Goal: Task Accomplishment & Management: Understand process/instructions

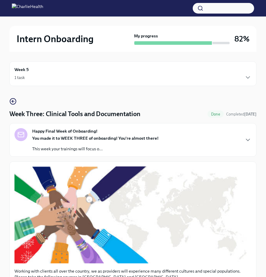
click at [124, 83] on div "Week 5 1 task" at bounding box center [132, 73] width 247 height 25
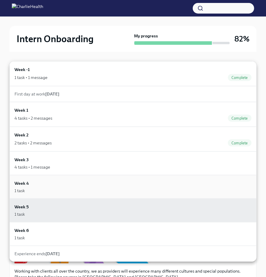
click at [33, 195] on div "Week 4 1 task" at bounding box center [132, 187] width 247 height 24
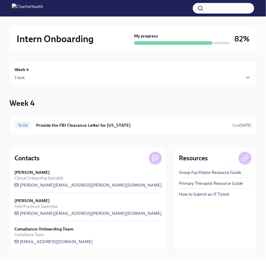
click at [236, 78] on div "1 task" at bounding box center [132, 77] width 237 height 7
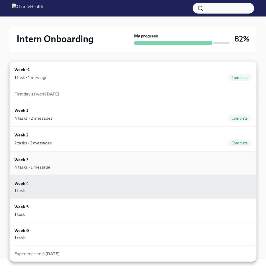
click at [140, 161] on div "Week 3 4 tasks • 1 message" at bounding box center [132, 164] width 237 height 14
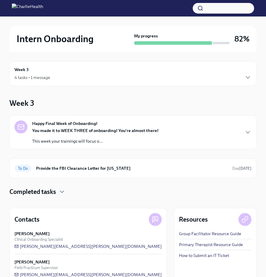
click at [137, 131] on strong "You made it to WEEK THREE of onboarding! You're almost there!" at bounding box center [95, 130] width 126 height 5
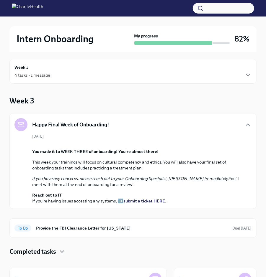
scroll to position [2, 0]
click at [147, 126] on div "Happy Final Week of Onboarding!" at bounding box center [132, 124] width 237 height 13
click at [250, 124] on icon "button" at bounding box center [247, 124] width 7 height 7
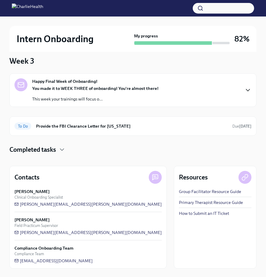
scroll to position [42, 0]
